Goal: Information Seeking & Learning: Check status

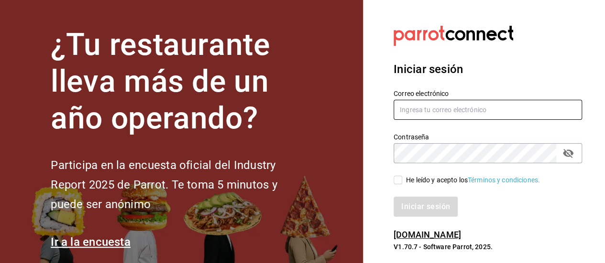
type input "[EMAIL_ADDRESS][DOMAIN_NAME]"
click at [394, 184] on input "He leído y acepto los Términos y condiciones." at bounding box center [397, 180] width 9 height 9
checkbox input "true"
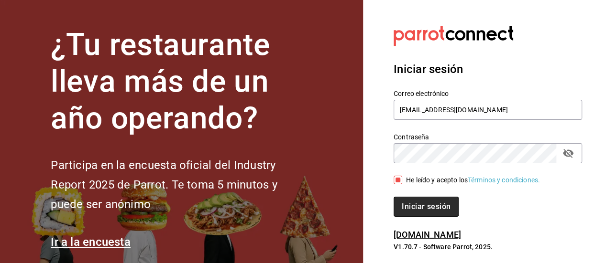
click at [441, 211] on font "Iniciar sesión" at bounding box center [425, 206] width 49 height 9
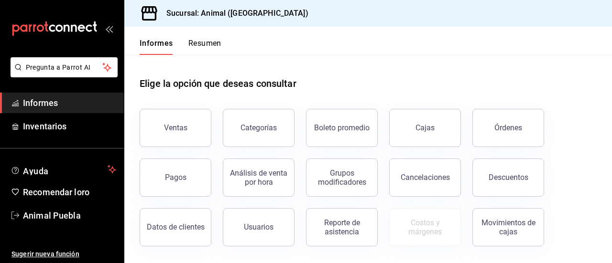
click at [163, 102] on div "Ventas" at bounding box center [169, 123] width 83 height 50
click at [217, 150] on div "Análisis de venta por hora" at bounding box center [252, 172] width 83 height 50
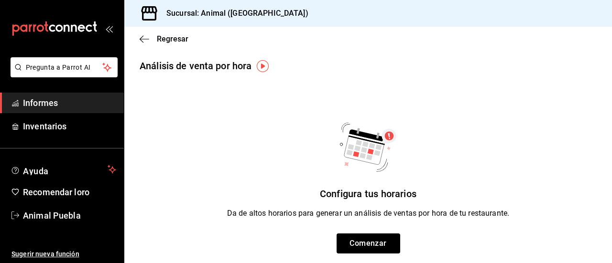
click at [98, 101] on span "Informes" at bounding box center [69, 103] width 93 height 13
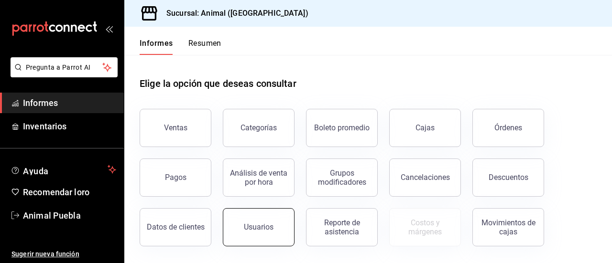
click at [269, 223] on font "Usuarios" at bounding box center [259, 227] width 30 height 9
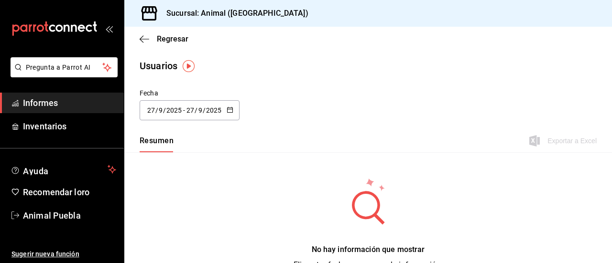
click at [230, 107] on icon "button" at bounding box center [230, 110] width 7 height 7
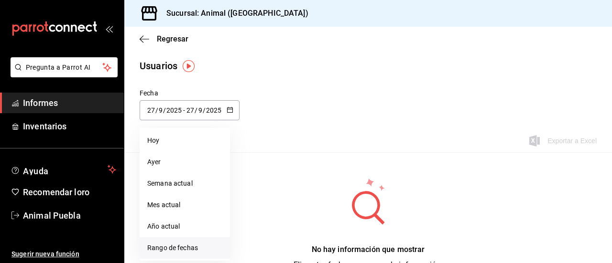
click at [183, 250] on font "Rango de fechas" at bounding box center [172, 248] width 51 height 8
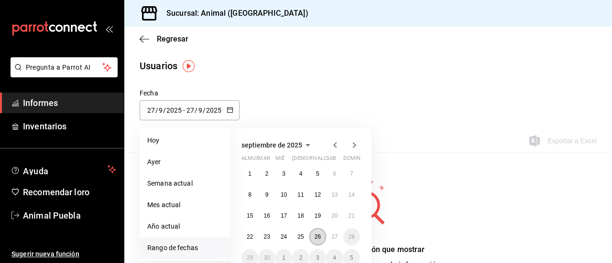
click at [315, 238] on font "26" at bounding box center [317, 237] width 6 height 7
click at [327, 235] on button "27" at bounding box center [334, 236] width 17 height 17
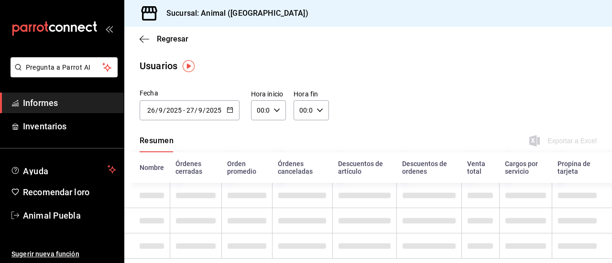
type input "[DATE]"
type input "26"
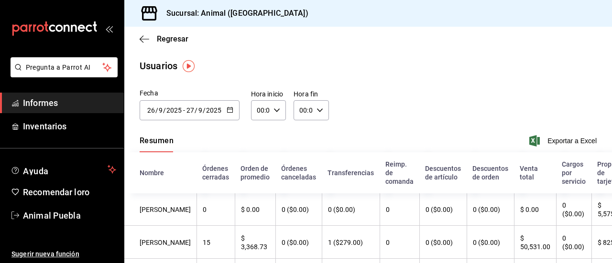
click at [279, 110] on div "00:00 Hora inicio" at bounding box center [268, 110] width 35 height 20
click at [261, 177] on font "02" at bounding box center [259, 181] width 8 height 8
type input "02:00"
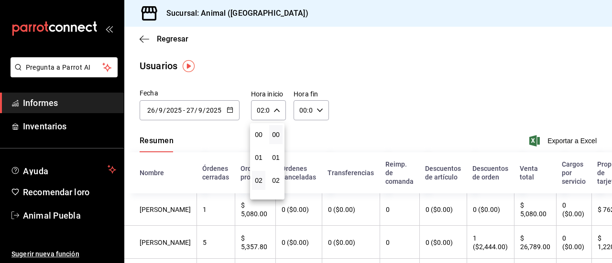
click at [316, 111] on div at bounding box center [306, 131] width 612 height 263
click at [316, 111] on \(Stroke\) "button" at bounding box center [319, 109] width 6 height 3
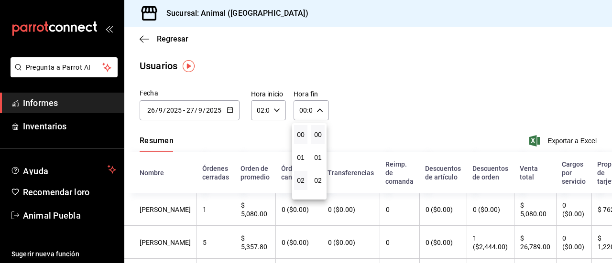
click at [297, 174] on button "02" at bounding box center [300, 180] width 13 height 19
type input "02:00"
click at [360, 206] on div at bounding box center [306, 131] width 612 height 263
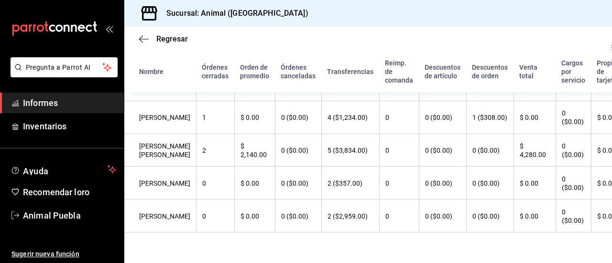
scroll to position [352, 0]
click at [379, 200] on th "0" at bounding box center [399, 183] width 40 height 33
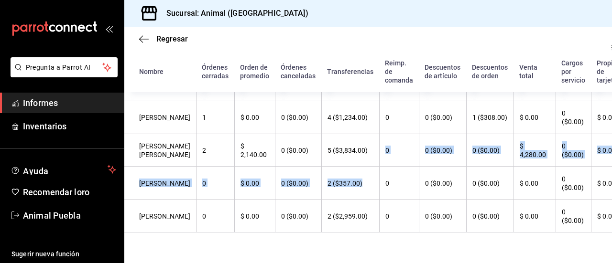
drag, startPoint x: 360, startPoint y: 206, endPoint x: 376, endPoint y: 158, distance: 51.1
click at [376, 158] on tbody "[PERSON_NAME] 15 $ 2,194.97 0 ($0.00) 0 ($0.00) 0 0 ($0.00) 1 ($595.46) $ 32,92…" at bounding box center [399, 47] width 550 height 371
click at [379, 158] on th "0" at bounding box center [399, 150] width 40 height 33
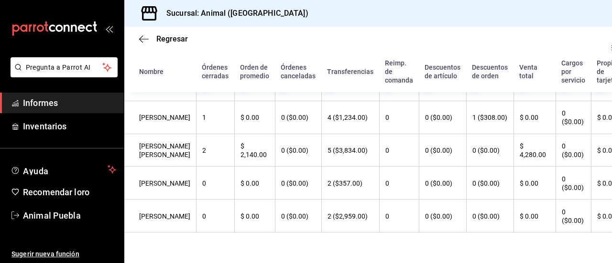
scroll to position [399, 0]
